Goal: Find specific page/section: Find specific page/section

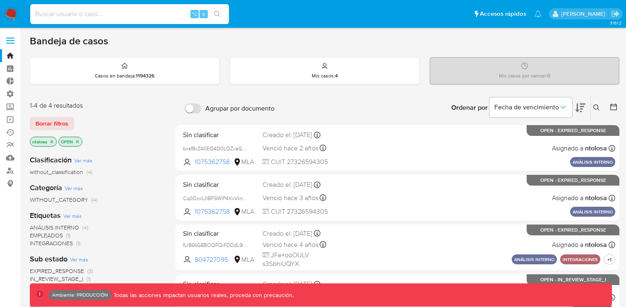
click at [155, 17] on input at bounding box center [129, 14] width 199 height 11
paste input "1311865334"
type input "1311865334"
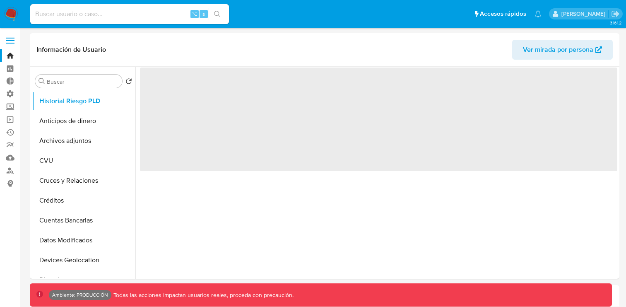
select select "10"
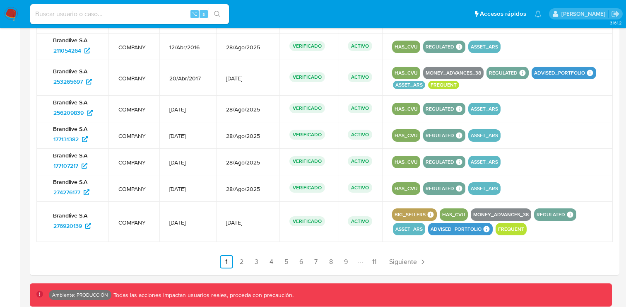
scroll to position [909, 0]
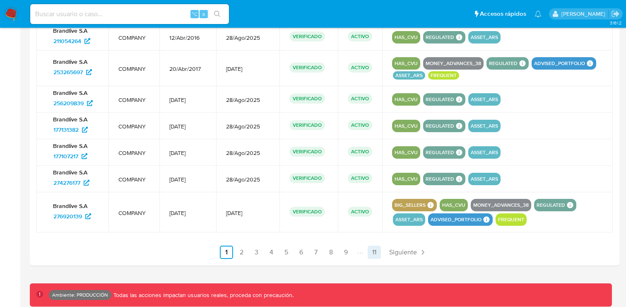
click at [376, 252] on link "11" at bounding box center [374, 252] width 13 height 13
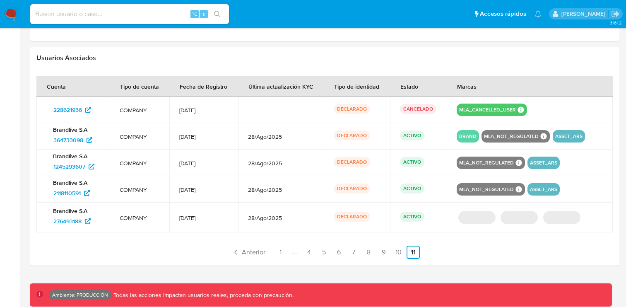
scroll to position [725, 0]
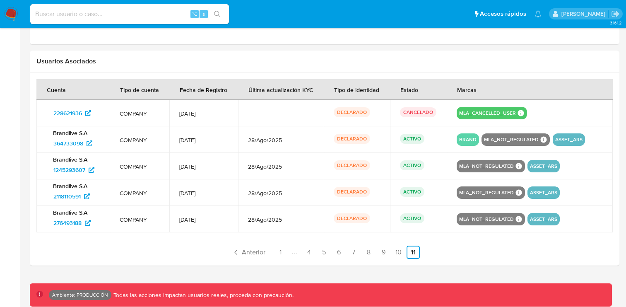
click at [114, 11] on input at bounding box center [129, 14] width 199 height 11
paste input "218020525"
type input "218020525"
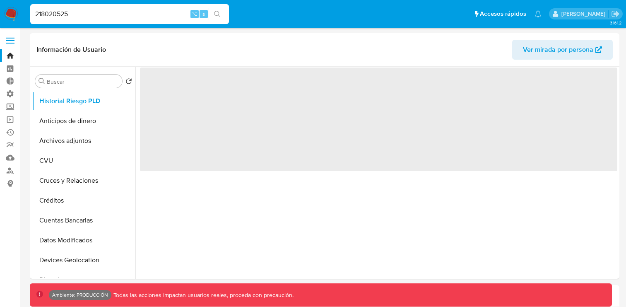
select select "10"
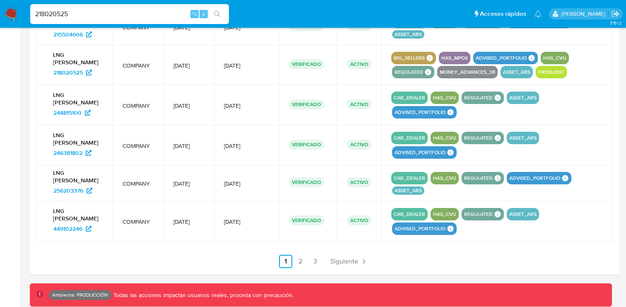
scroll to position [1111, 0]
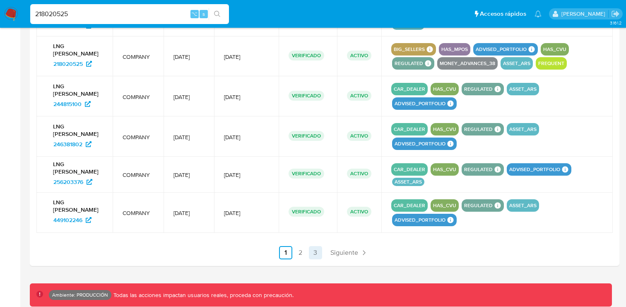
click at [318, 252] on link "3" at bounding box center [315, 252] width 13 height 13
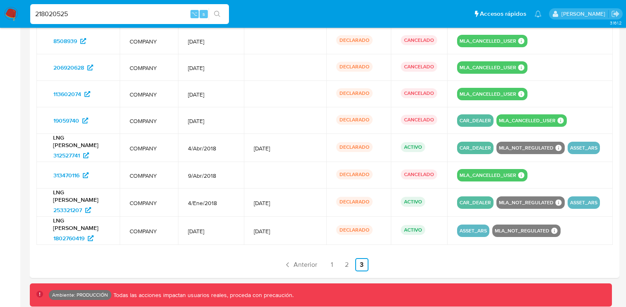
scroll to position [969, 0]
click at [60, 9] on input "218020525" at bounding box center [129, 14] width 199 height 11
paste input "407081249"
type input "407081249"
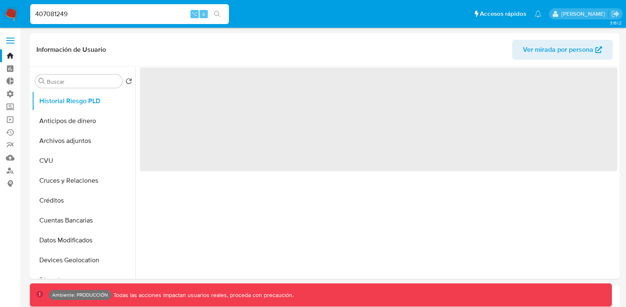
select select "10"
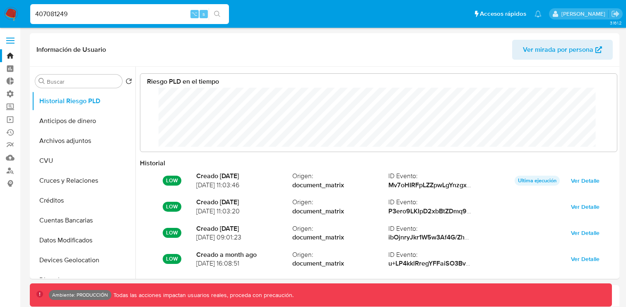
scroll to position [62, 460]
select select "10"
click at [270, 27] on nav "Pausado Ver notificaciones 407081249 ⌥ s Accesos rápidos Presiona las siguiente…" at bounding box center [313, 14] width 626 height 28
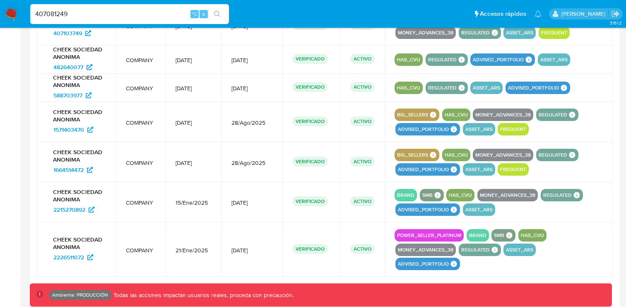
scroll to position [1117, 0]
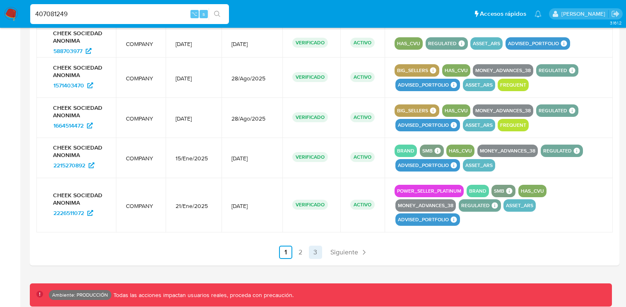
click at [315, 252] on link "3" at bounding box center [315, 252] width 13 height 13
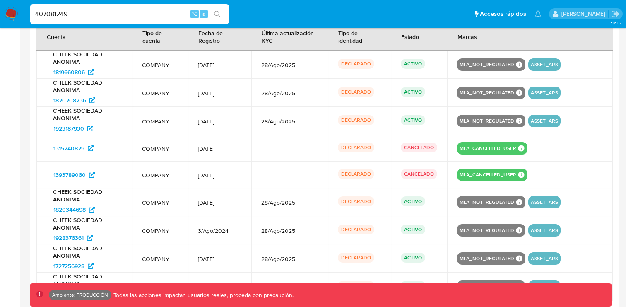
scroll to position [868, 0]
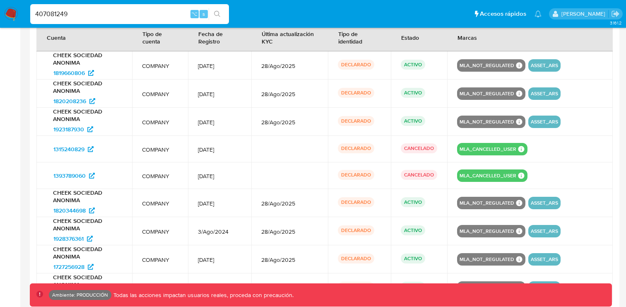
click at [58, 12] on input "407081249" at bounding box center [129, 14] width 199 height 11
paste input "53074358"
type input "530743589"
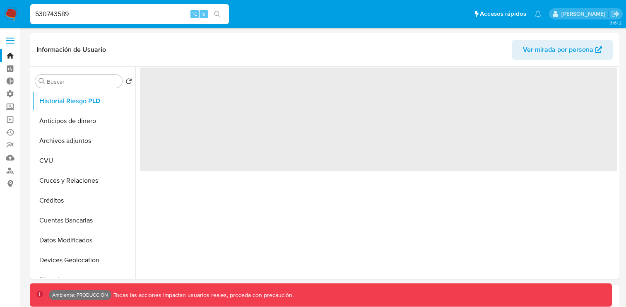
select select "10"
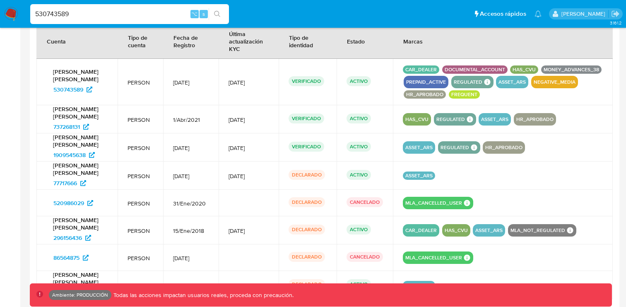
scroll to position [930, 0]
